Goal: Ask a question

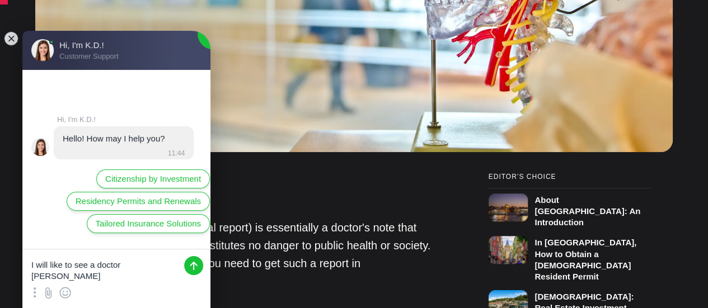
type textarea "I will like to see a doctor [DATE]"
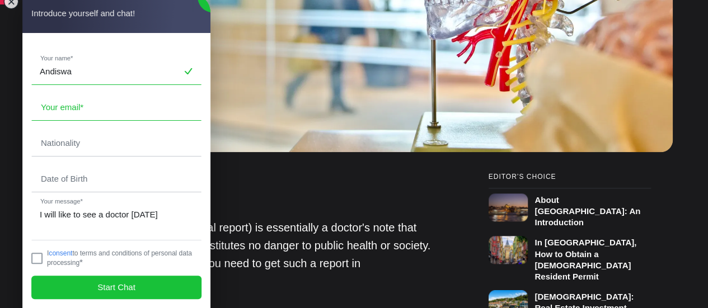
type input "Andiswa"
click at [73, 110] on input "email" at bounding box center [116, 108] width 169 height 26
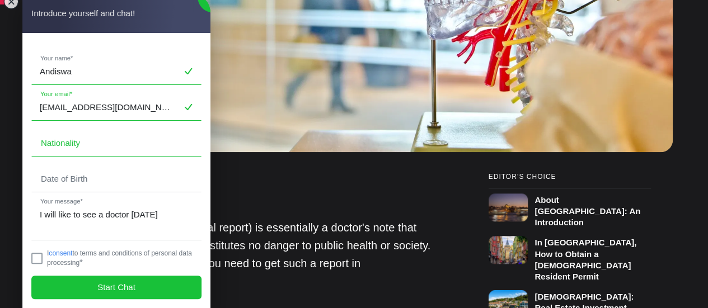
type input "[EMAIL_ADDRESS][DOMAIN_NAME]"
click at [78, 146] on input "text" at bounding box center [116, 143] width 169 height 26
type input "[GEOGRAPHIC_DATA]"
click at [64, 170] on input "tel" at bounding box center [116, 179] width 169 height 26
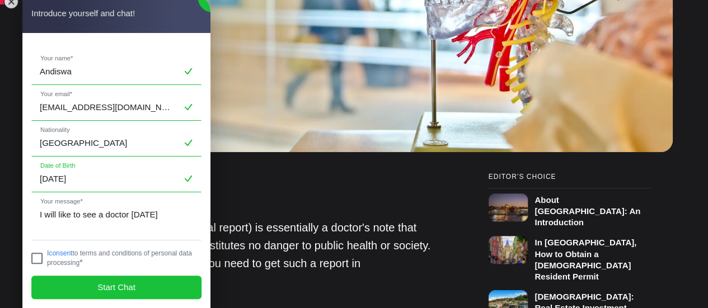
type input "[DATE]"
click at [34, 252] on jdiv "I consent to terms and conditions of personal data processing *" at bounding box center [116, 258] width 170 height 17
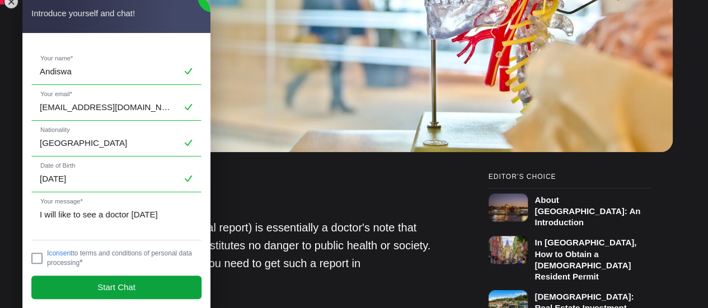
click at [99, 285] on span "Start Chat" at bounding box center [116, 288] width 38 height 12
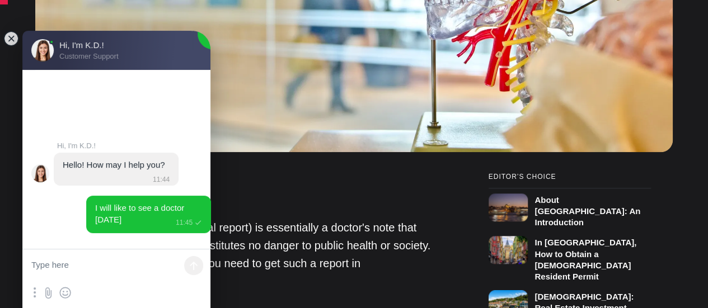
click at [291, 174] on h2 "Introduction" at bounding box center [244, 191] width 375 height 35
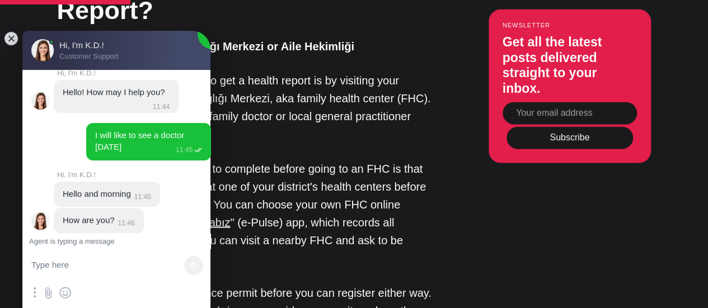
scroll to position [1107, 0]
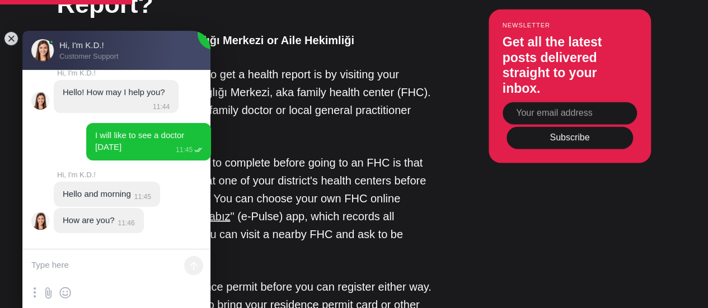
click at [97, 263] on textarea at bounding box center [116, 267] width 188 height 34
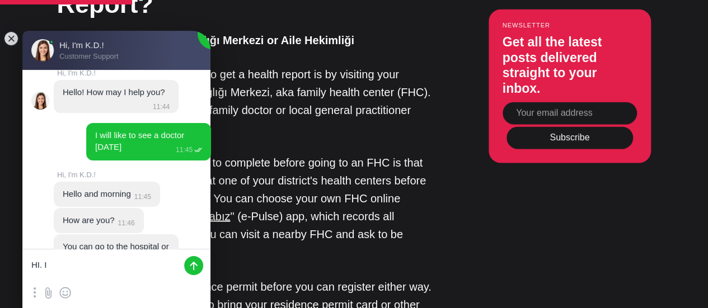
scroll to position [45, 0]
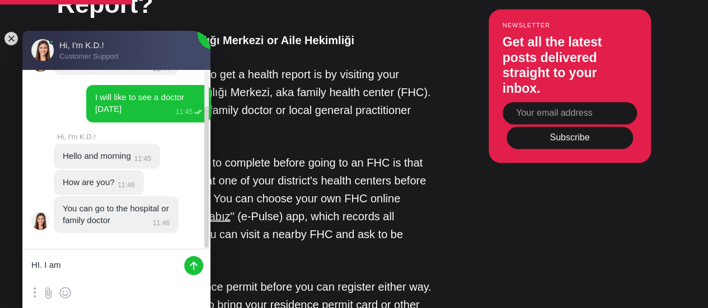
type textarea "HI. I am"
drag, startPoint x: 90, startPoint y: 269, endPoint x: -16, endPoint y: 230, distance: 112.8
